Goal: Unclear

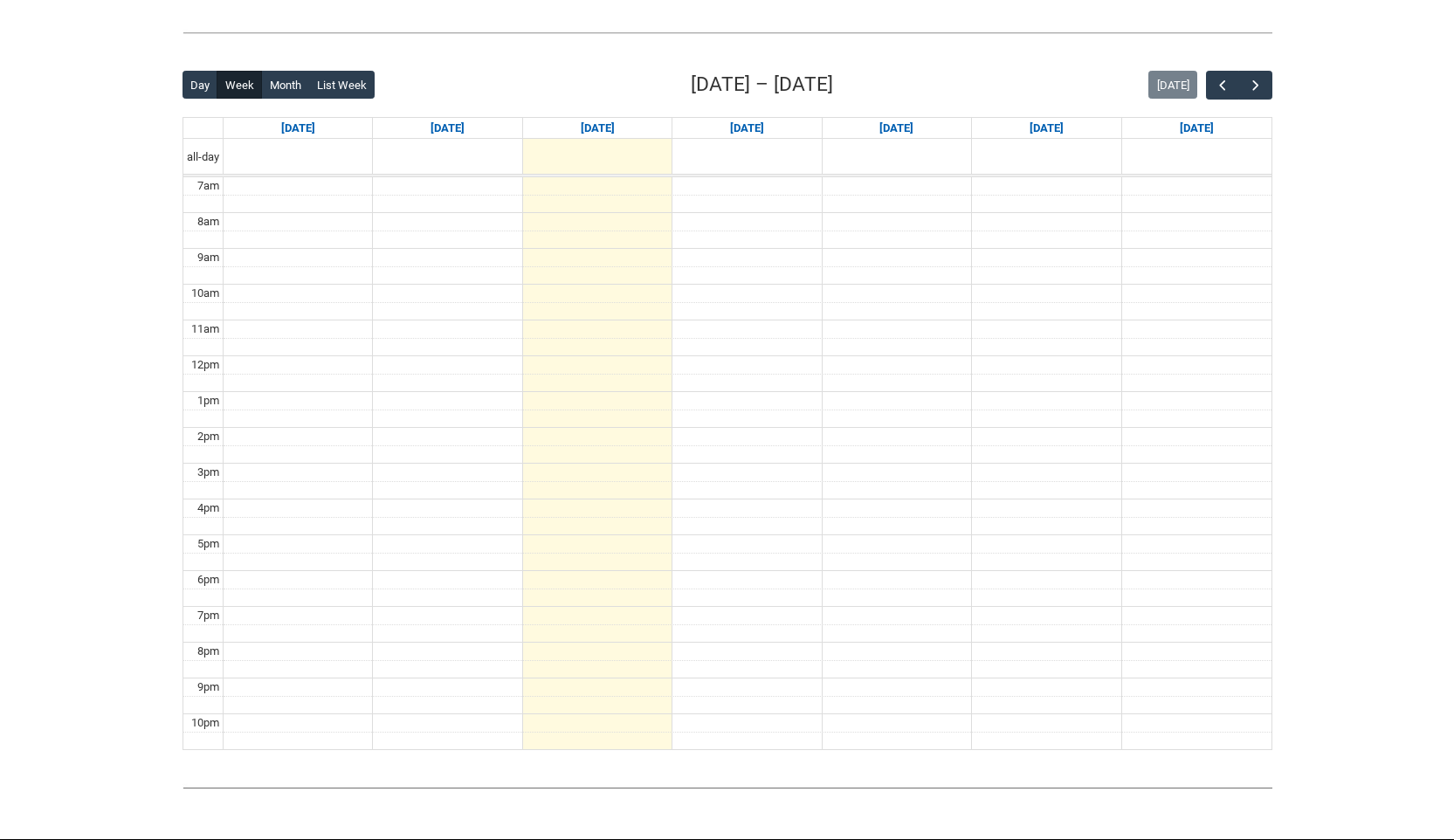
scroll to position [400, 0]
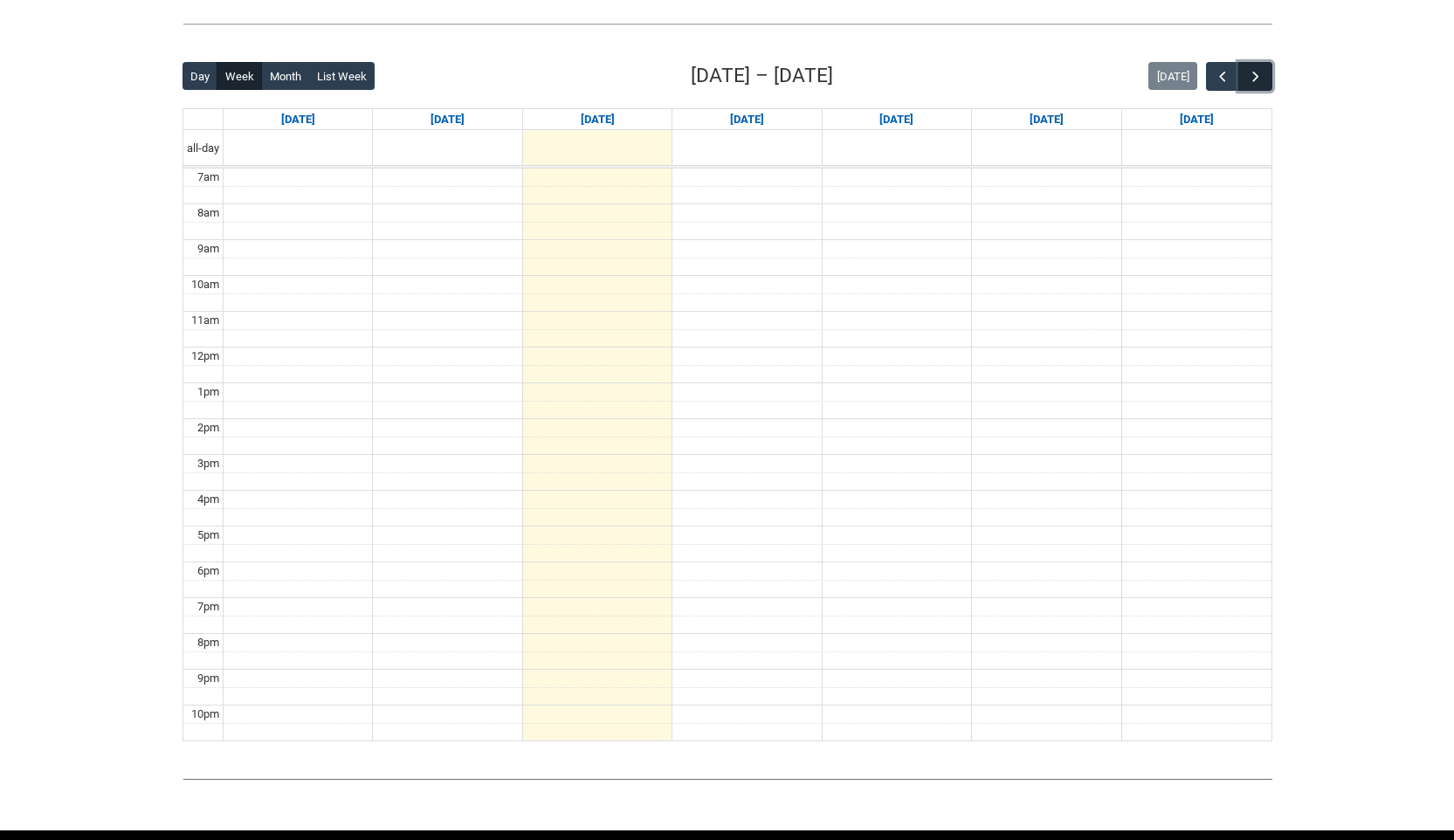
click at [1255, 81] on span "button" at bounding box center [1255, 76] width 17 height 17
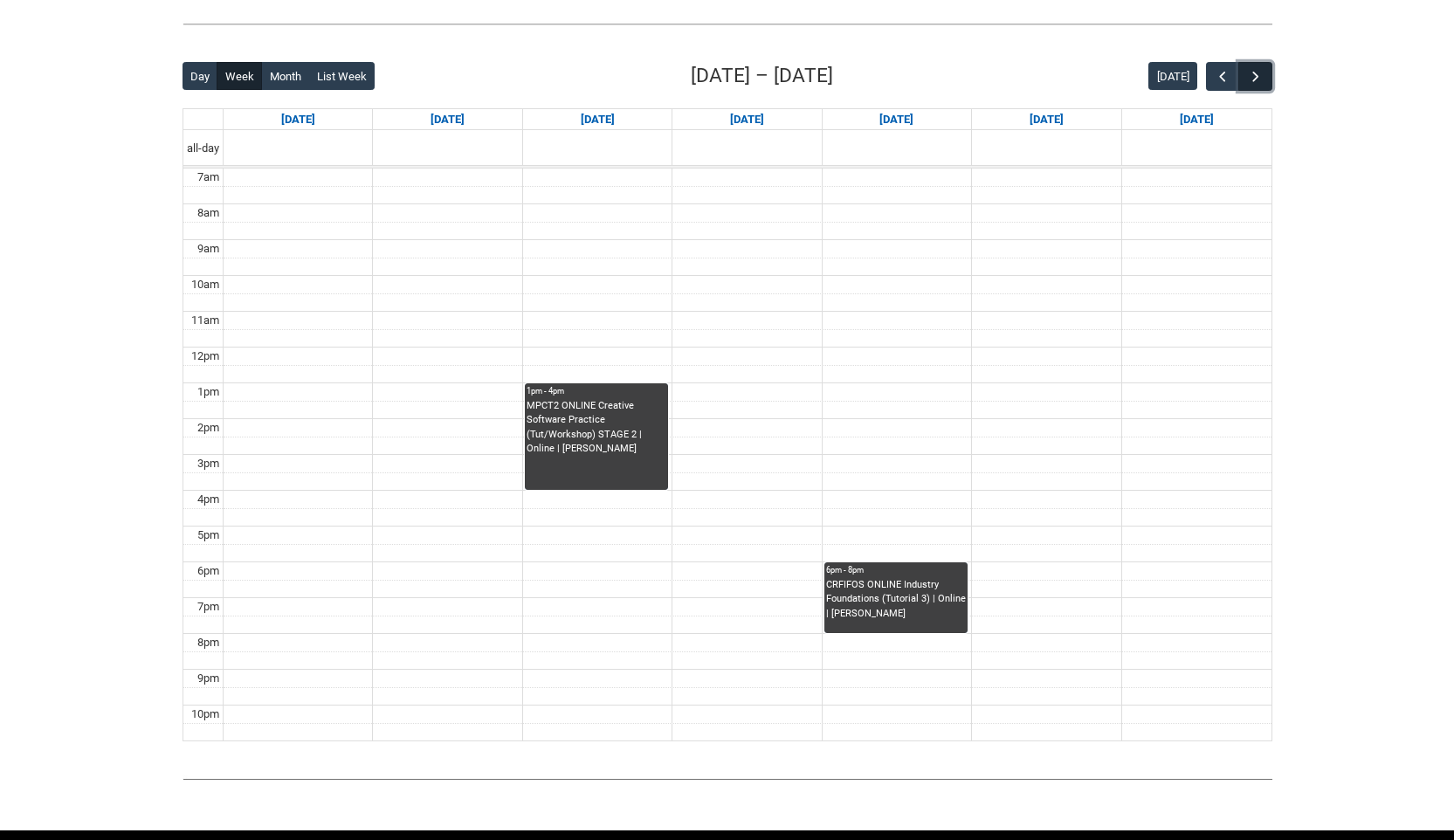
click at [1251, 77] on span "button" at bounding box center [1255, 76] width 17 height 17
click at [1247, 77] on span "button" at bounding box center [1255, 76] width 17 height 17
click at [1227, 75] on span "button" at bounding box center [1222, 76] width 17 height 17
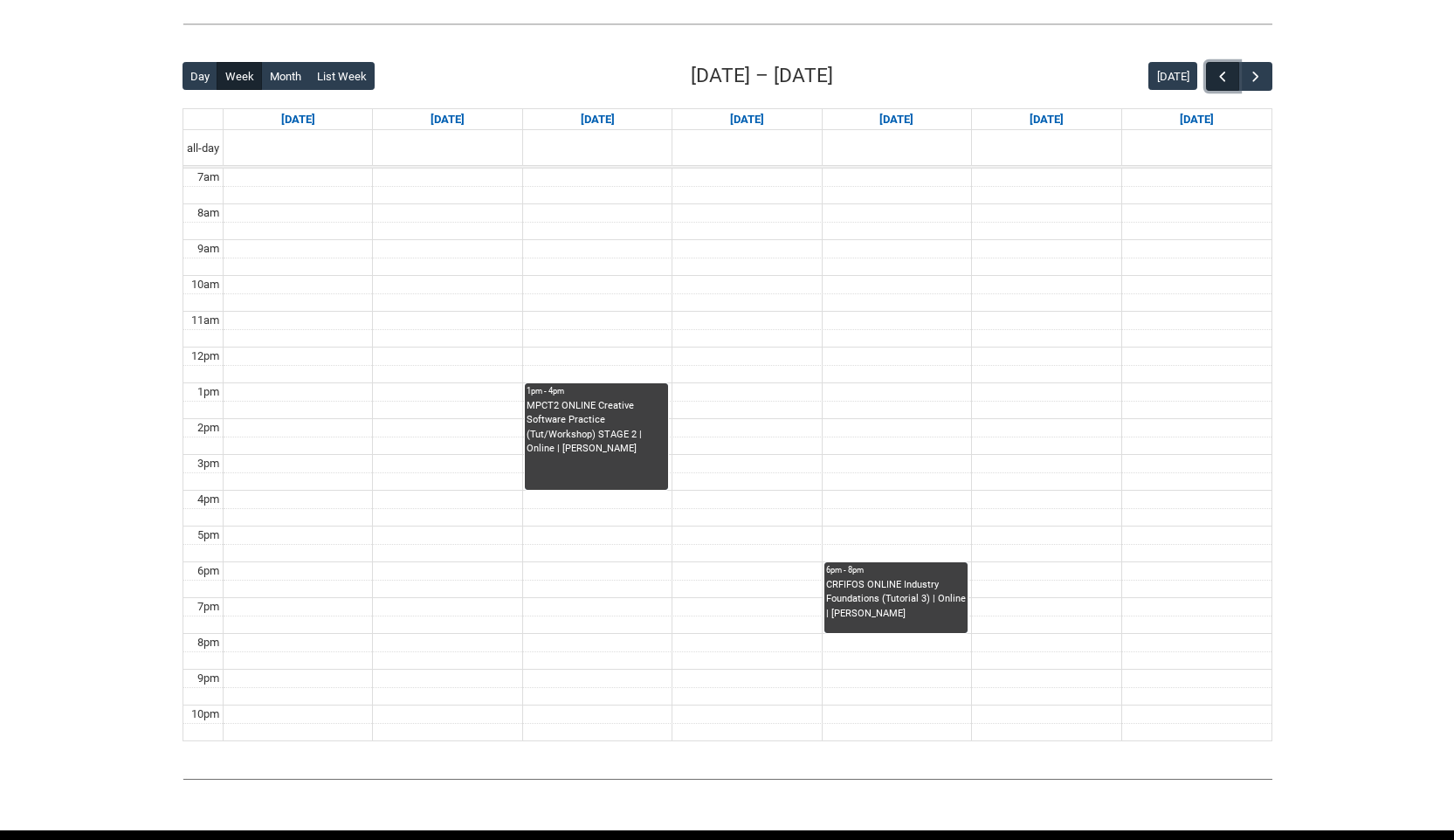
click at [1227, 75] on span "button" at bounding box center [1222, 76] width 17 height 17
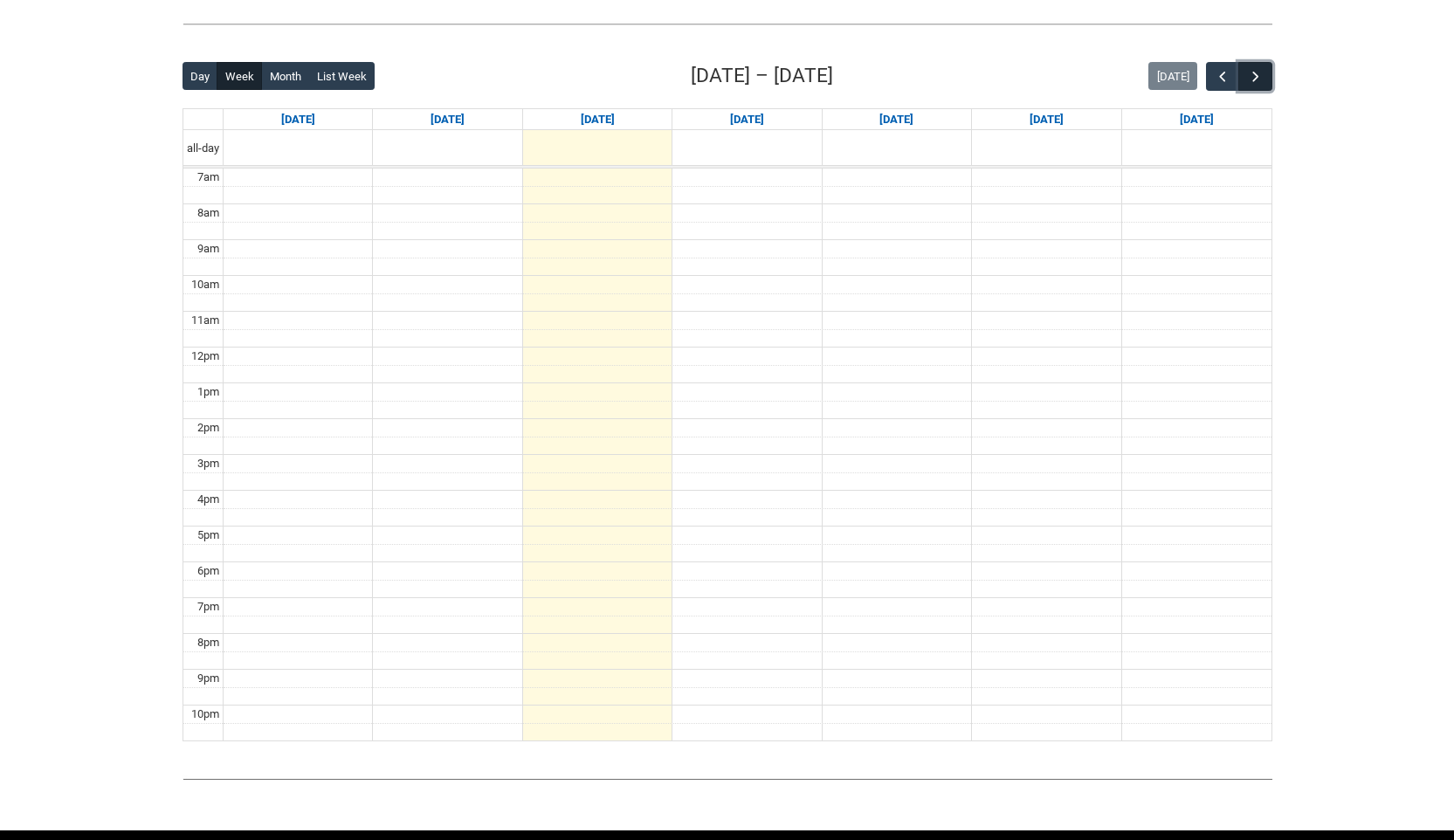
click at [1263, 72] on button "button" at bounding box center [1255, 76] width 33 height 29
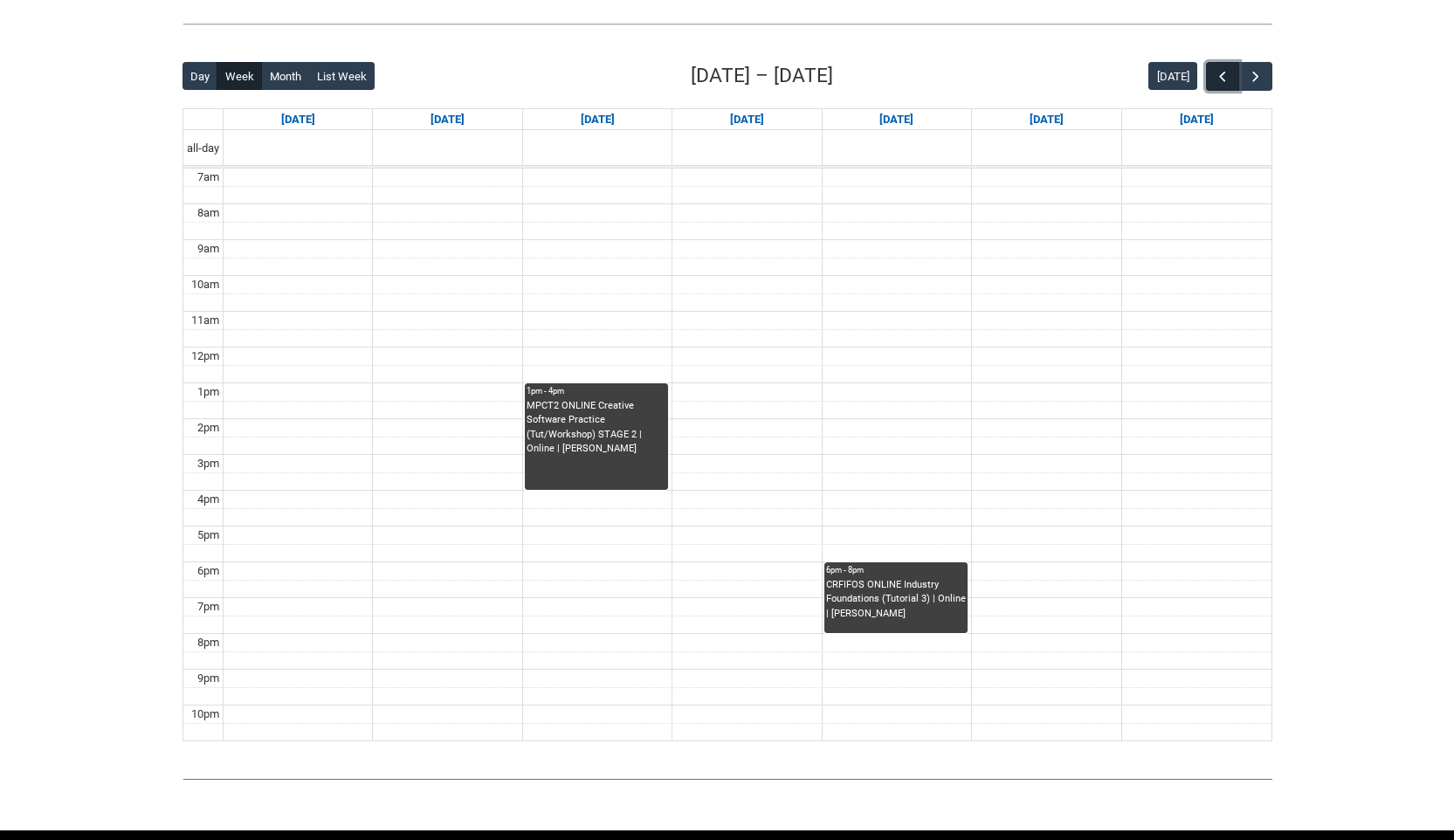
click at [1225, 74] on span "button" at bounding box center [1222, 76] width 17 height 17
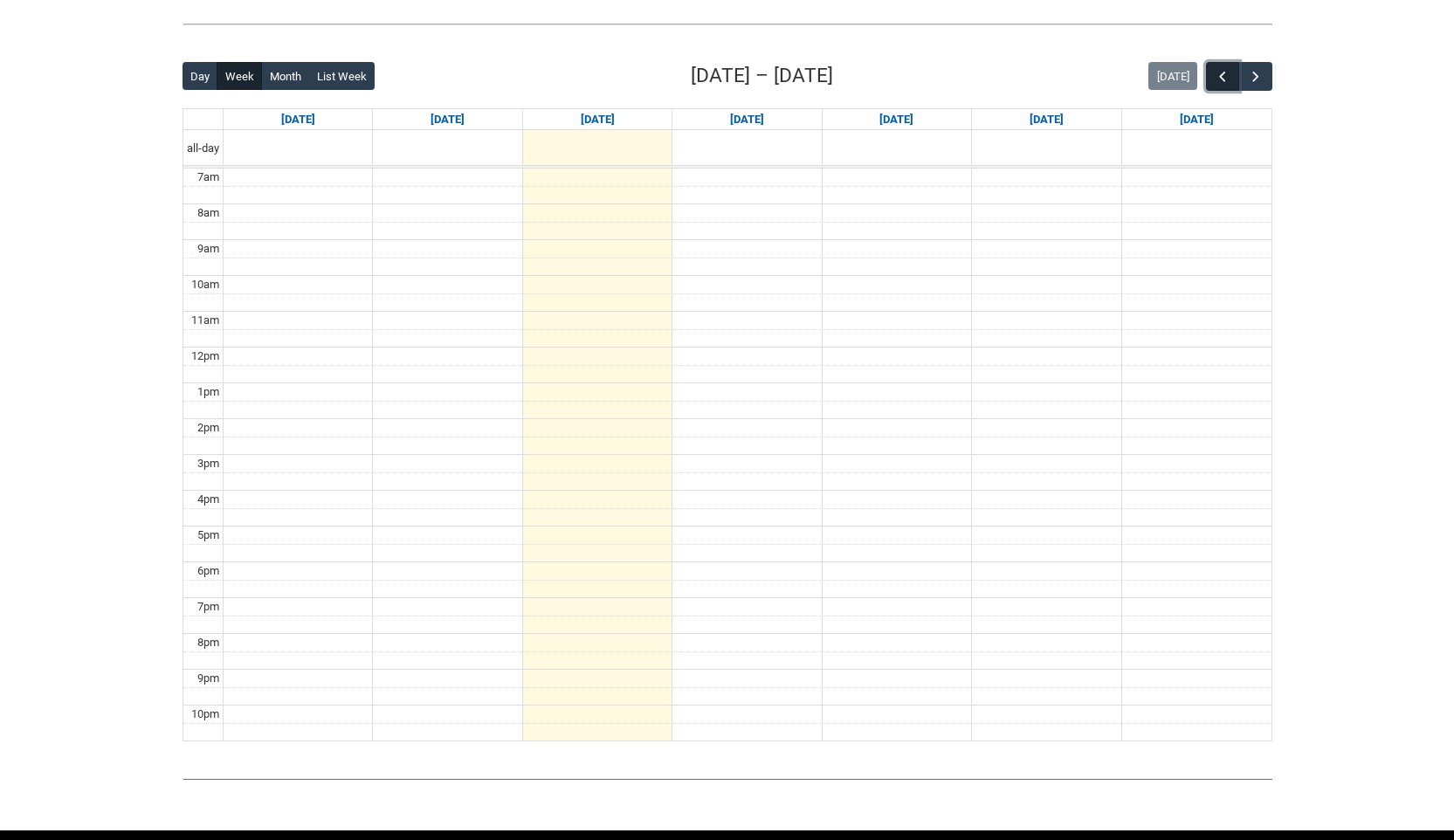
click at [1223, 73] on span "button" at bounding box center [1222, 76] width 17 height 17
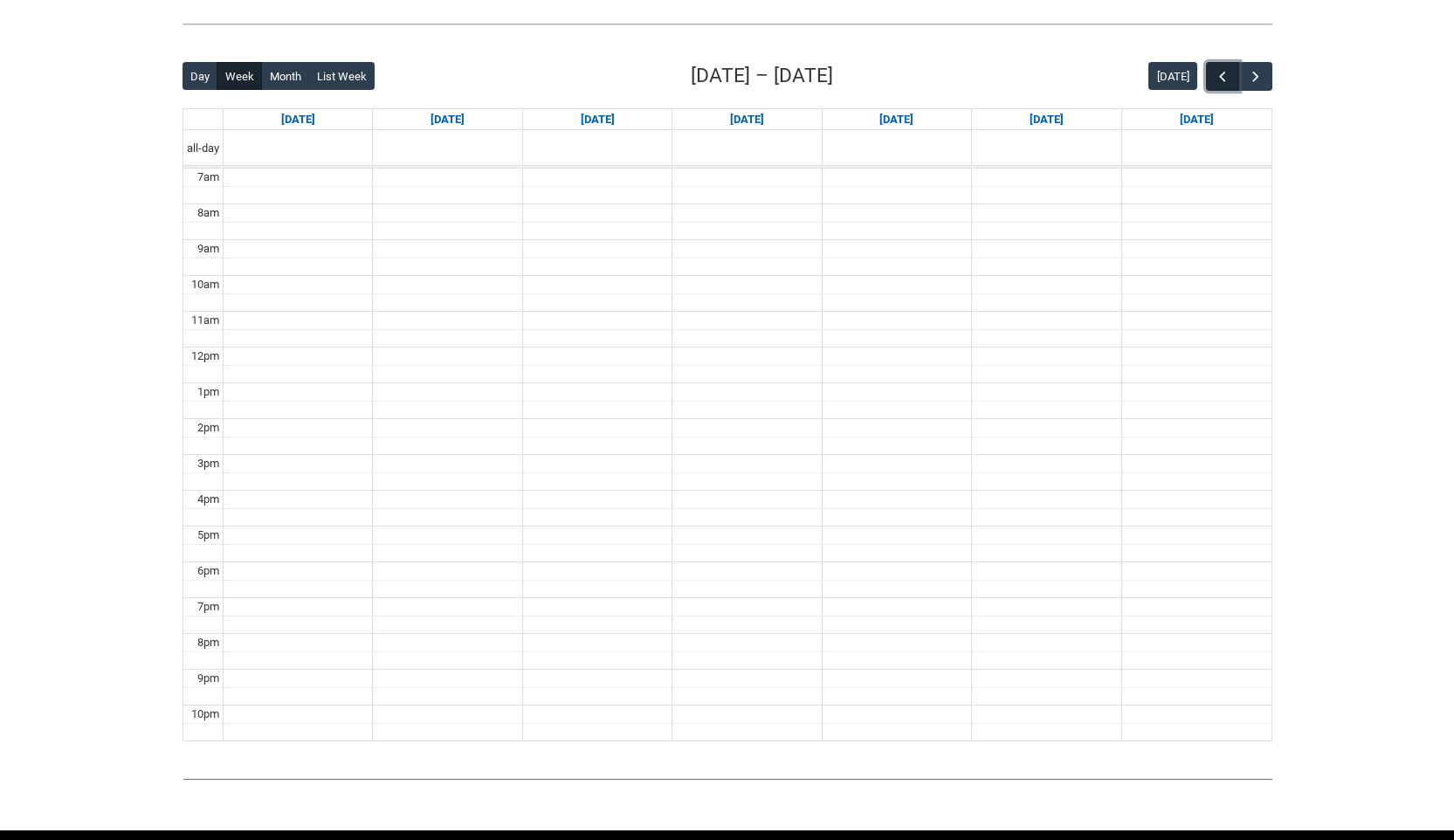
click at [1223, 73] on span "button" at bounding box center [1222, 76] width 17 height 17
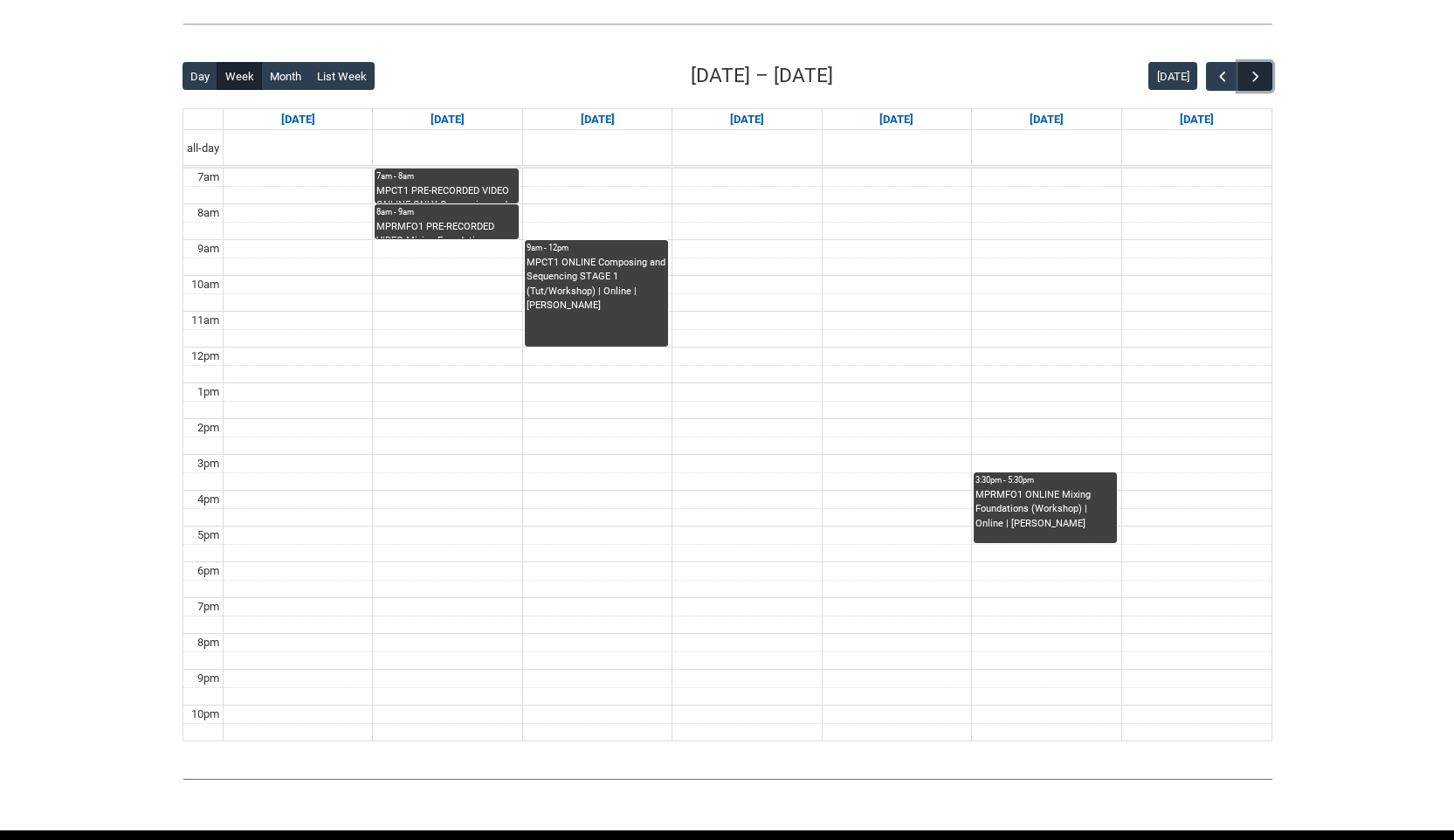
click at [1257, 74] on span "button" at bounding box center [1255, 76] width 17 height 17
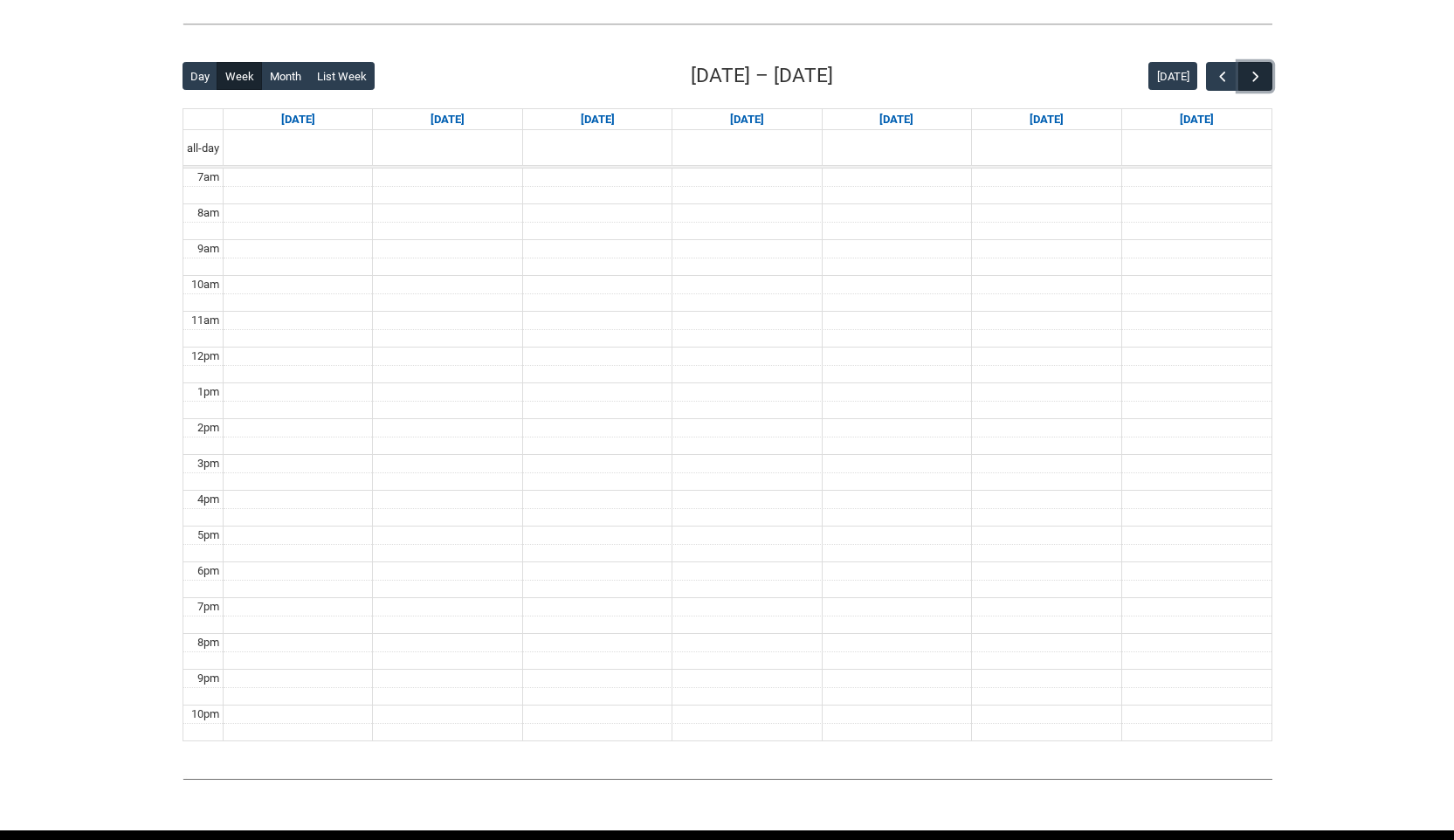
click at [1257, 74] on span "button" at bounding box center [1255, 76] width 17 height 17
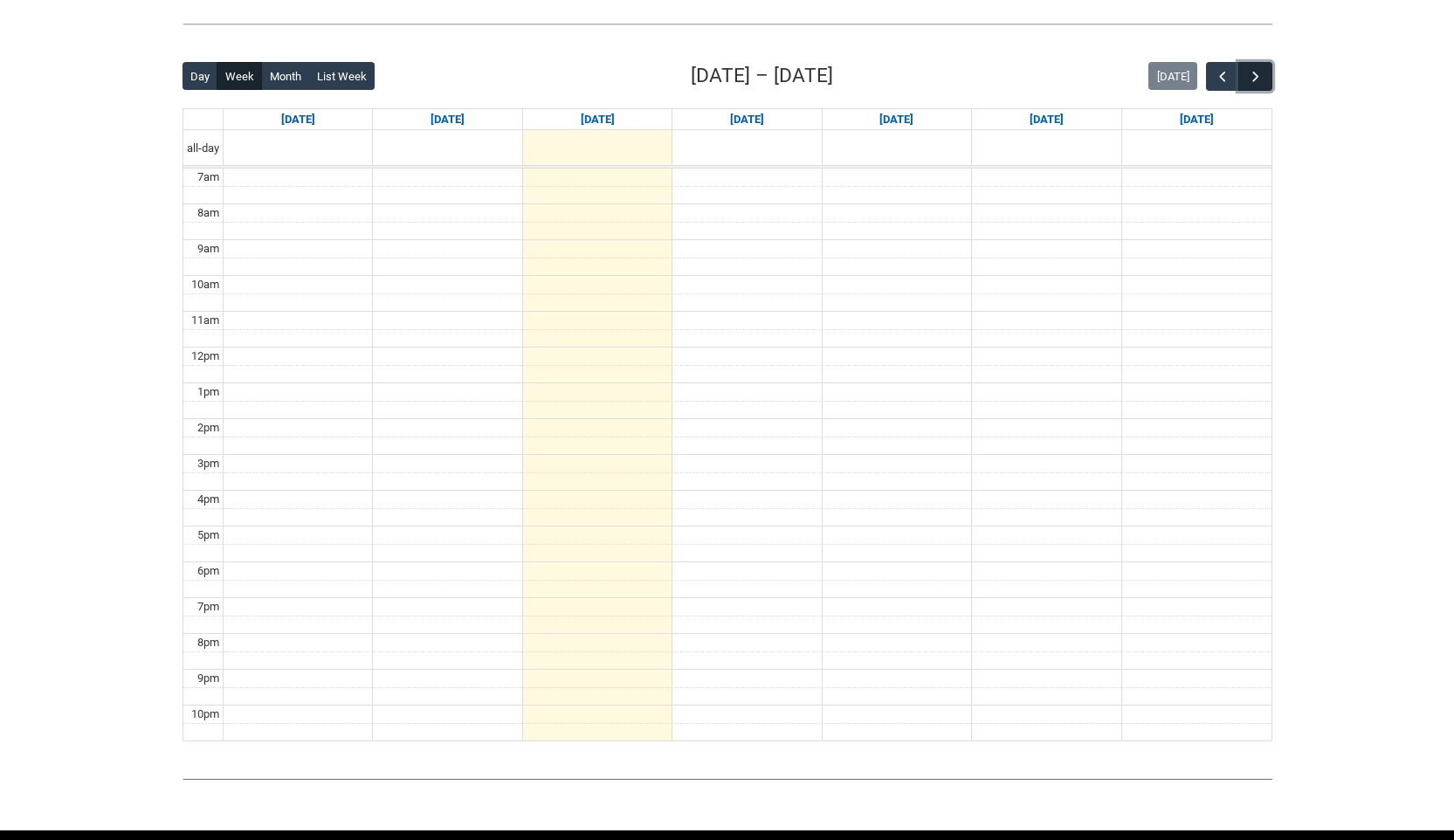
click at [1257, 74] on span "button" at bounding box center [1255, 76] width 17 height 17
